Goal: Information Seeking & Learning: Learn about a topic

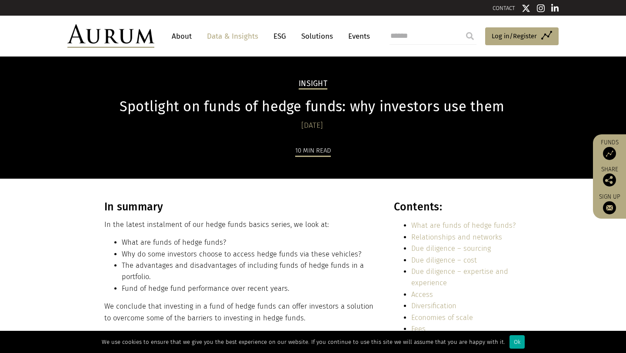
click at [521, 352] on div "We use cookies to ensure that we give you the best experience on our website. I…" at bounding box center [313, 342] width 626 height 22
click at [512, 347] on div "Ok" at bounding box center [517, 341] width 15 height 13
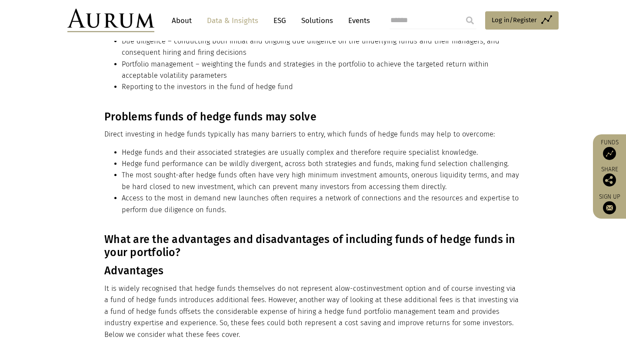
scroll to position [737, 0]
